Goal: Use online tool/utility

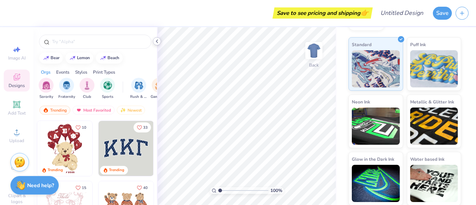
click at [158, 41] on icon at bounding box center [157, 41] width 6 height 6
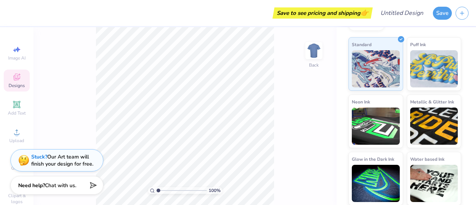
type input "1.73"
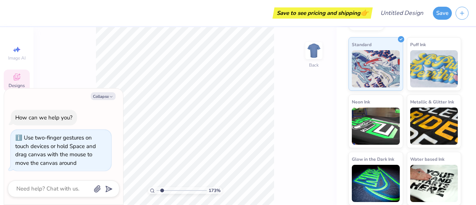
type textarea "x"
click at [162, 194] on input "range" at bounding box center [182, 190] width 50 height 7
drag, startPoint x: 162, startPoint y: 192, endPoint x: 108, endPoint y: 160, distance: 62.8
type input "1"
click at [157, 187] on input "range" at bounding box center [182, 190] width 50 height 7
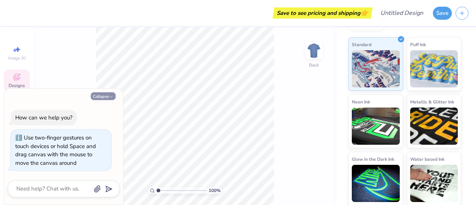
click at [102, 100] on button "Collapse" at bounding box center [103, 96] width 25 height 8
type textarea "x"
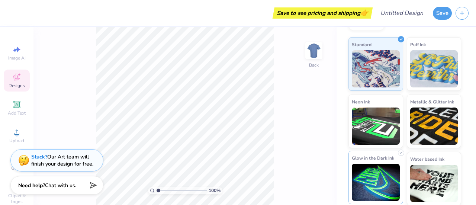
click at [374, 188] on img at bounding box center [376, 182] width 48 height 37
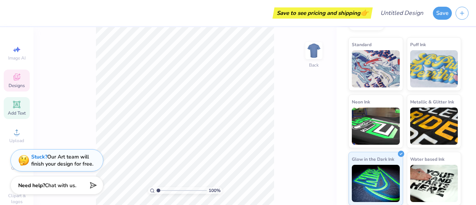
click at [16, 104] on icon at bounding box center [17, 105] width 6 height 6
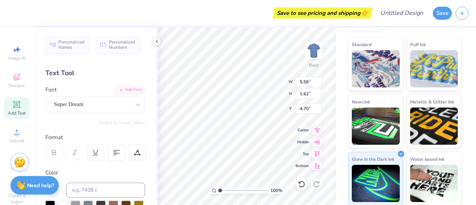
type input "4.70"
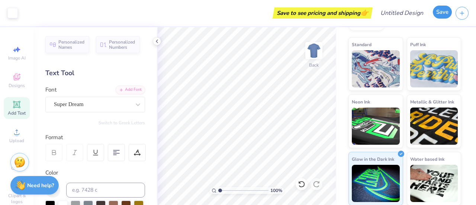
click at [445, 12] on button "Save" at bounding box center [442, 12] width 19 height 13
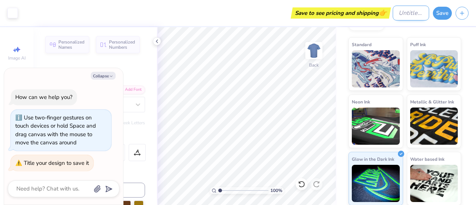
type textarea "x"
click at [393, 12] on input "Design Title" at bounding box center [411, 13] width 36 height 15
type input "t"
type textarea "x"
type input "te"
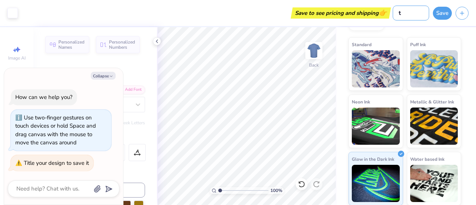
type textarea "x"
type input "tex"
type textarea "x"
type input "text"
type textarea "x"
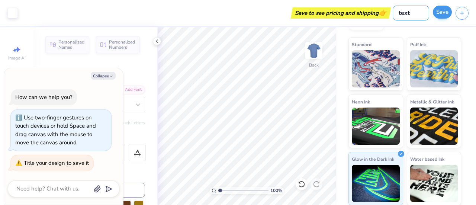
type input "text"
click at [438, 16] on button "Save" at bounding box center [442, 12] width 19 height 13
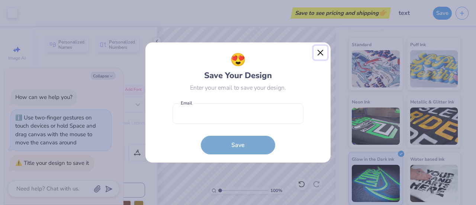
click at [322, 56] on button "Close" at bounding box center [321, 53] width 14 height 14
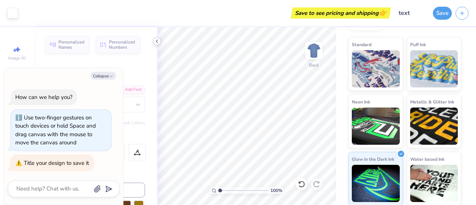
click at [157, 44] on icon at bounding box center [157, 41] width 6 height 6
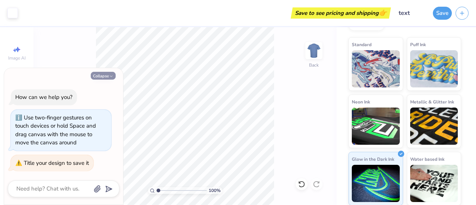
click at [100, 75] on button "Collapse" at bounding box center [103, 76] width 25 height 8
type textarea "x"
